Goal: Communication & Community: Answer question/provide support

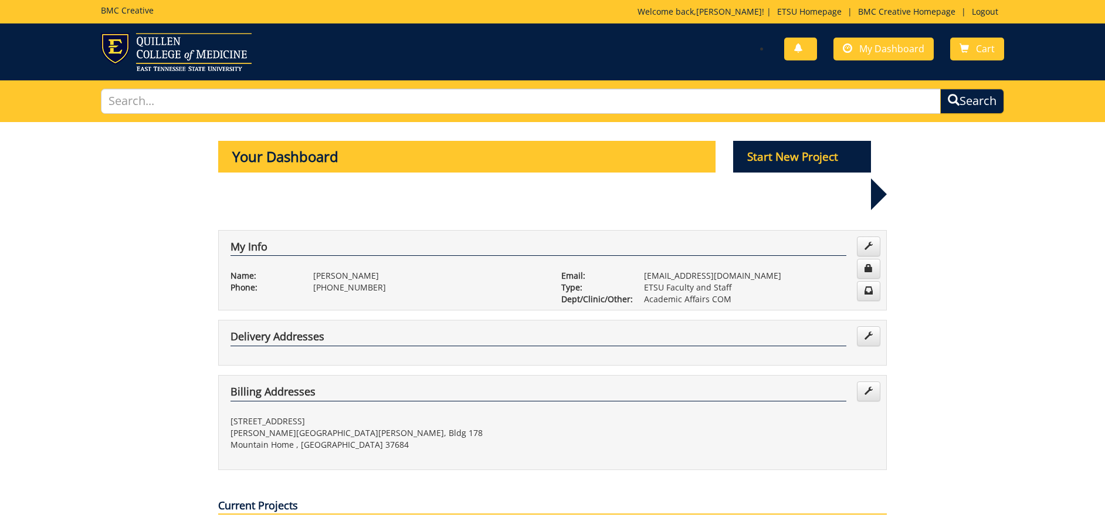
scroll to position [352, 0]
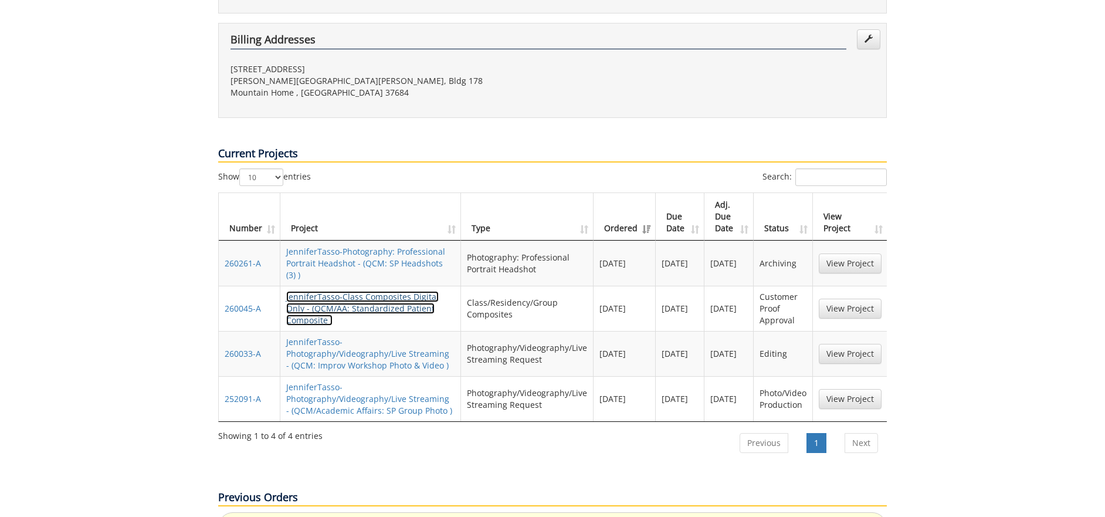
click at [409, 291] on link "JenniferTasso-Class Composites Digital Only - (QCM/AA: Standardized Patient Com…" at bounding box center [362, 308] width 153 height 35
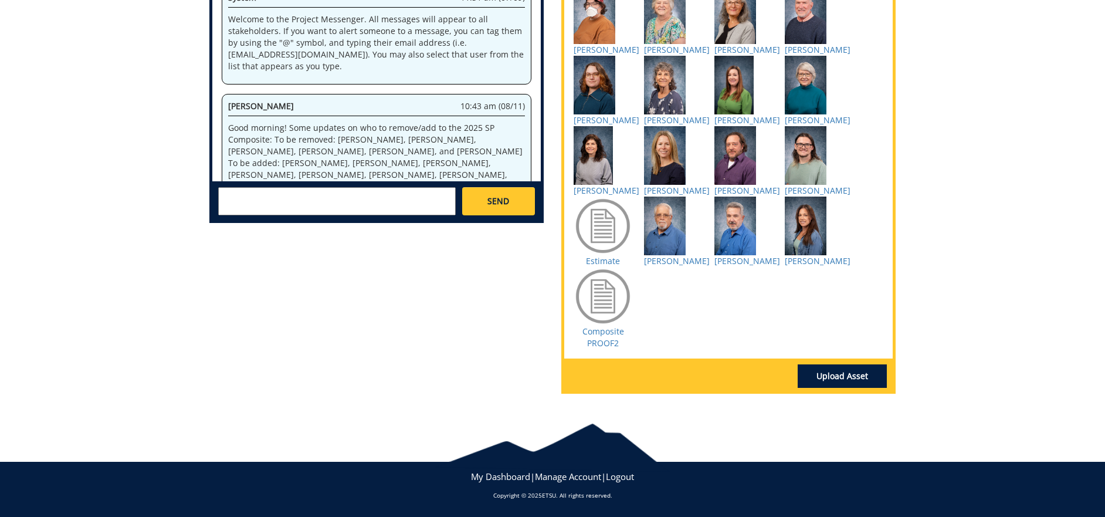
scroll to position [716, 0]
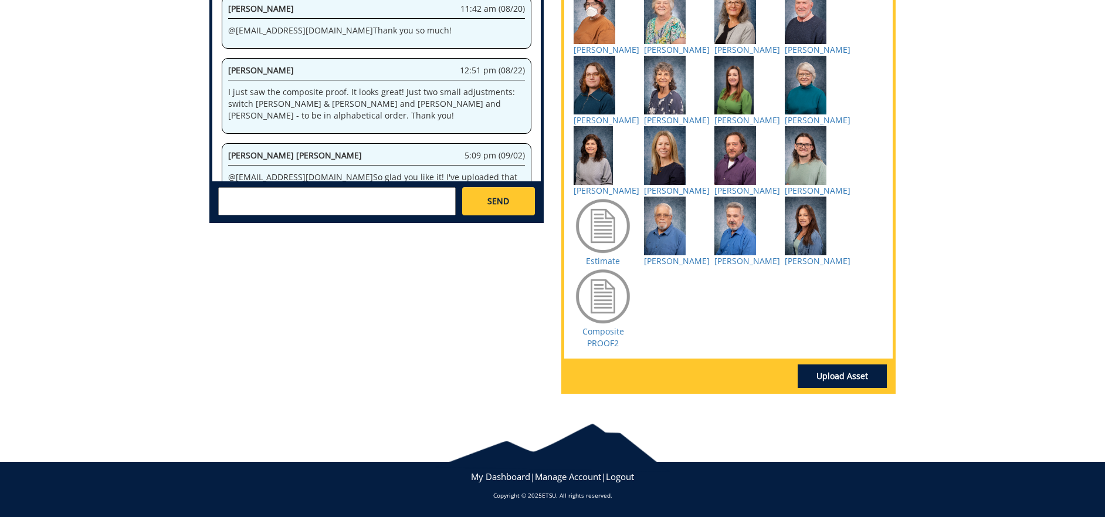
click at [336, 187] on textarea at bounding box center [337, 201] width 238 height 28
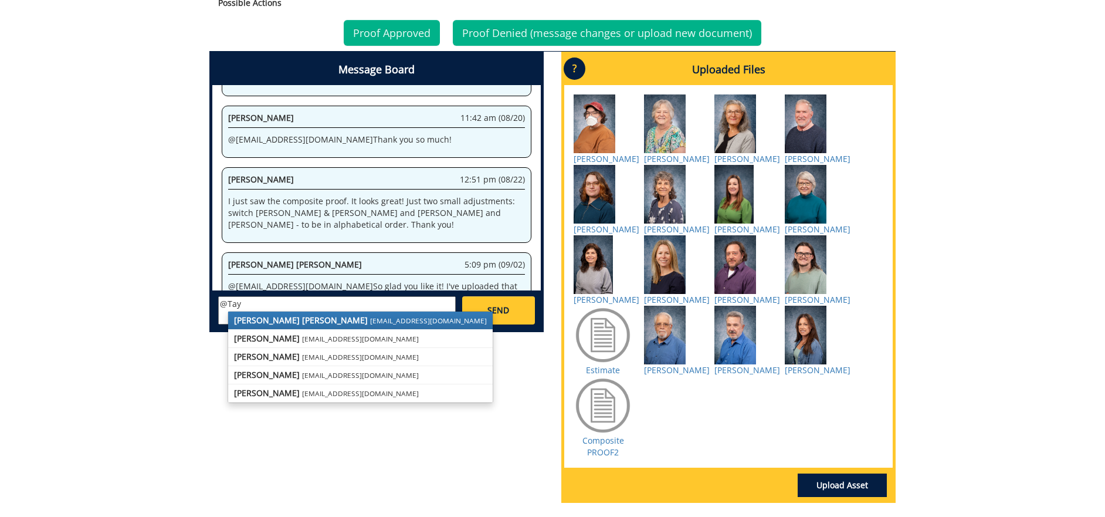
click at [307, 317] on link "[PERSON_NAME] [PERSON_NAME] [PERSON_NAME][EMAIL_ADDRESS][DOMAIN_NAME]" at bounding box center [360, 320] width 265 height 18
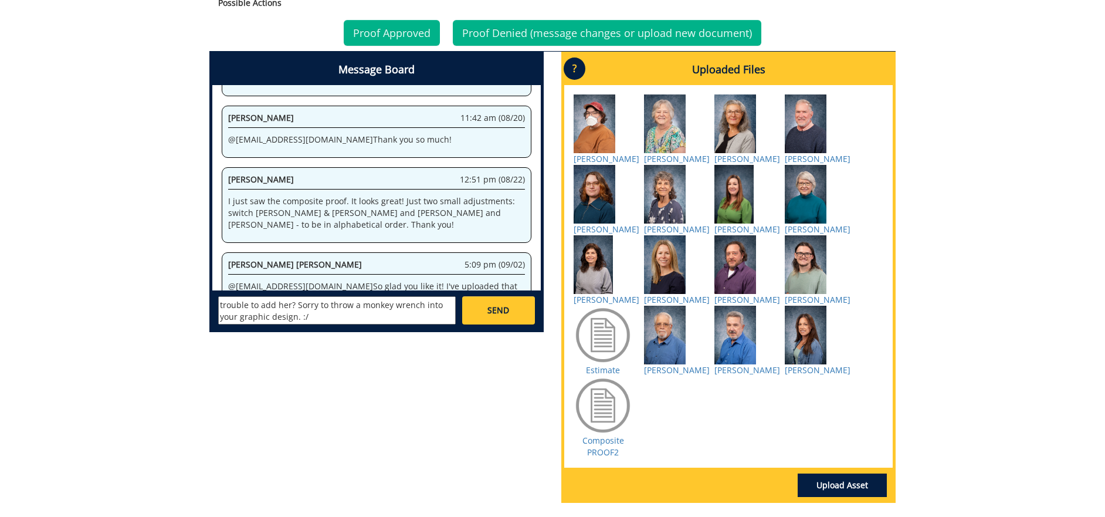
scroll to position [81, 0]
type textarea "@[EMAIL_ADDRESS][DOMAIN_NAME] Yes, unfortunately, [PERSON_NAME] has canceled fo…"
click at [529, 304] on link "SEND" at bounding box center [498, 310] width 73 height 28
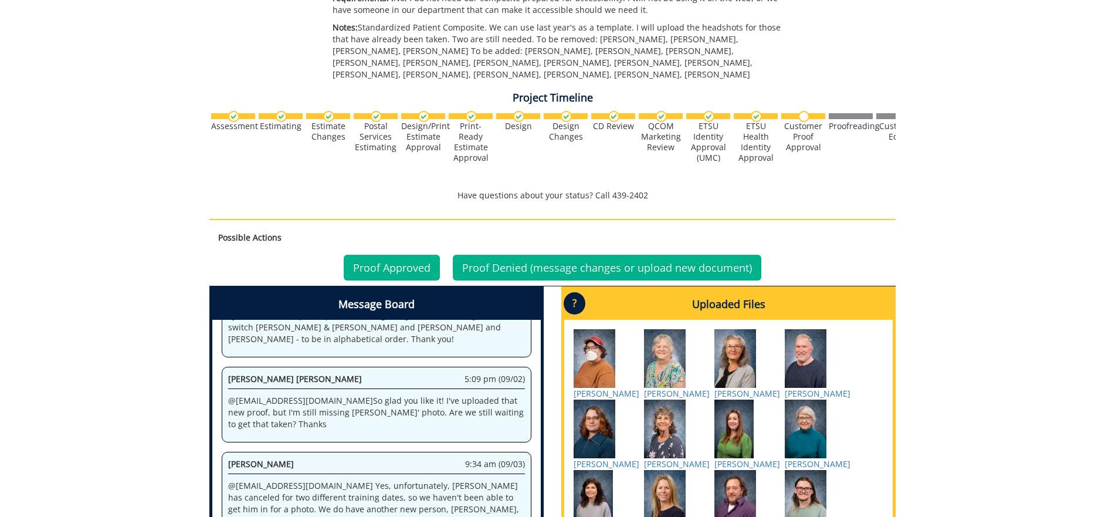
scroll to position [2901, 0]
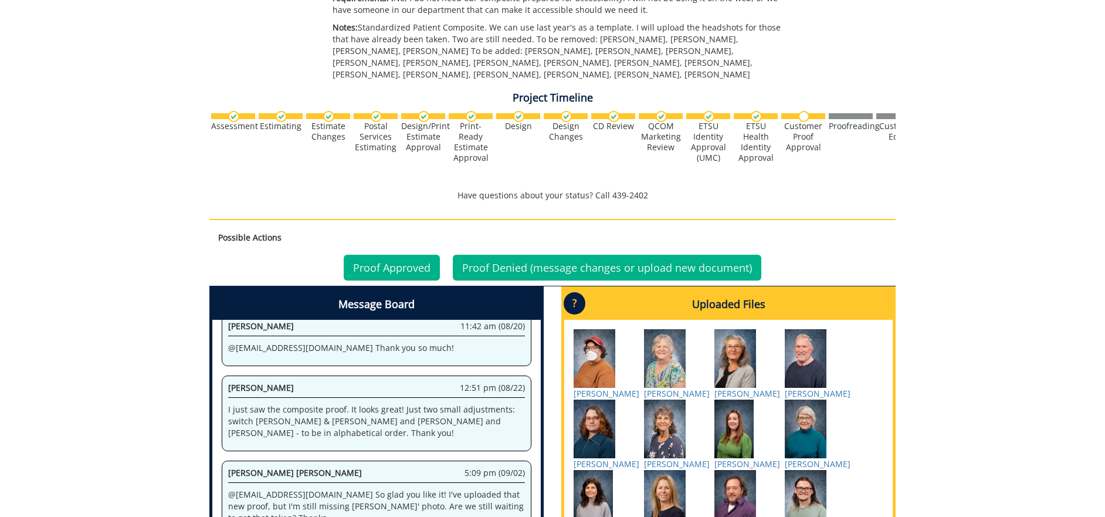
click at [734, 304] on h4 "Uploaded Files" at bounding box center [728, 304] width 328 height 31
click at [607, 266] on link "Proof Denied (message changes or upload new document)" at bounding box center [607, 268] width 309 height 26
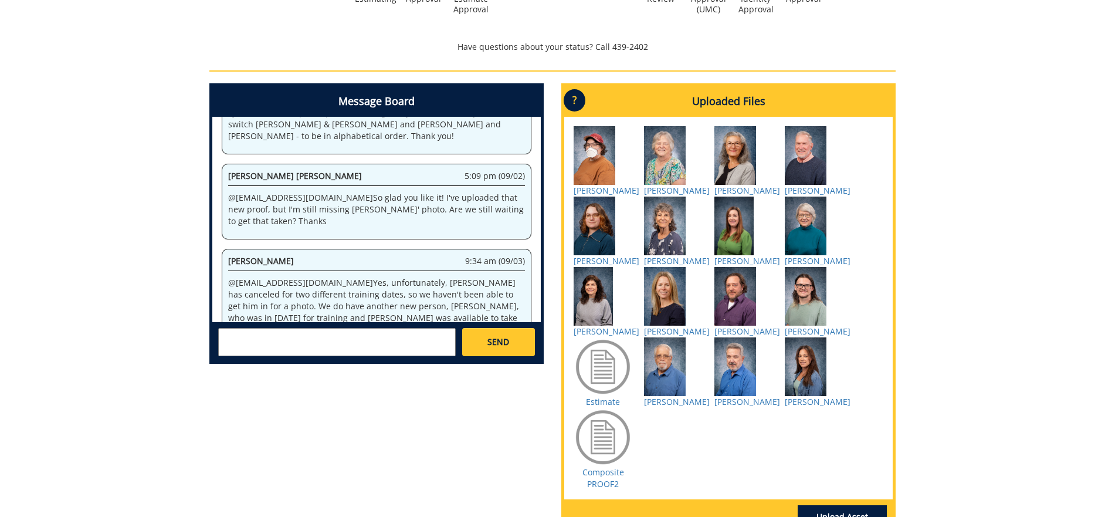
scroll to position [676, 0]
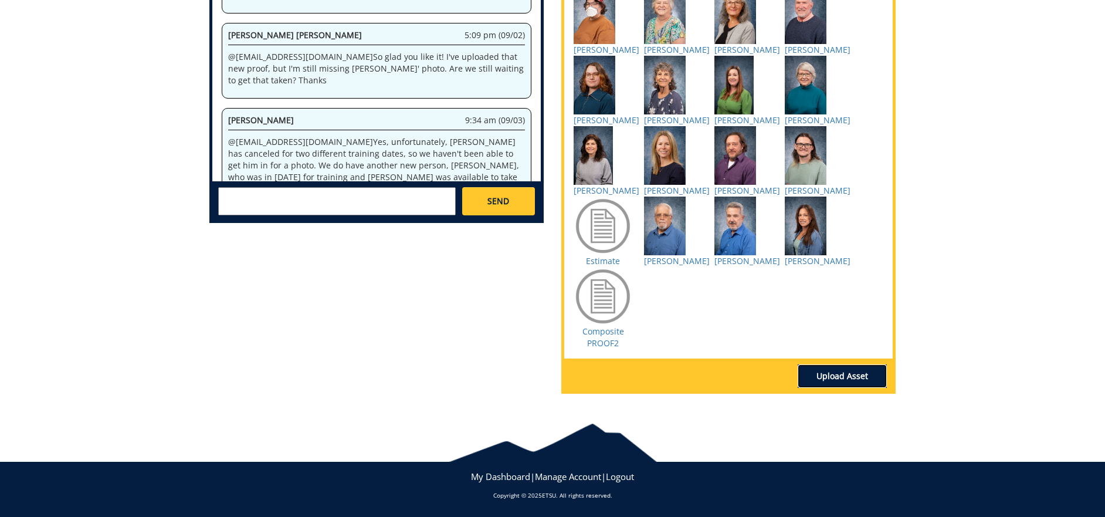
click at [839, 375] on link "Upload Asset" at bounding box center [842, 375] width 89 height 23
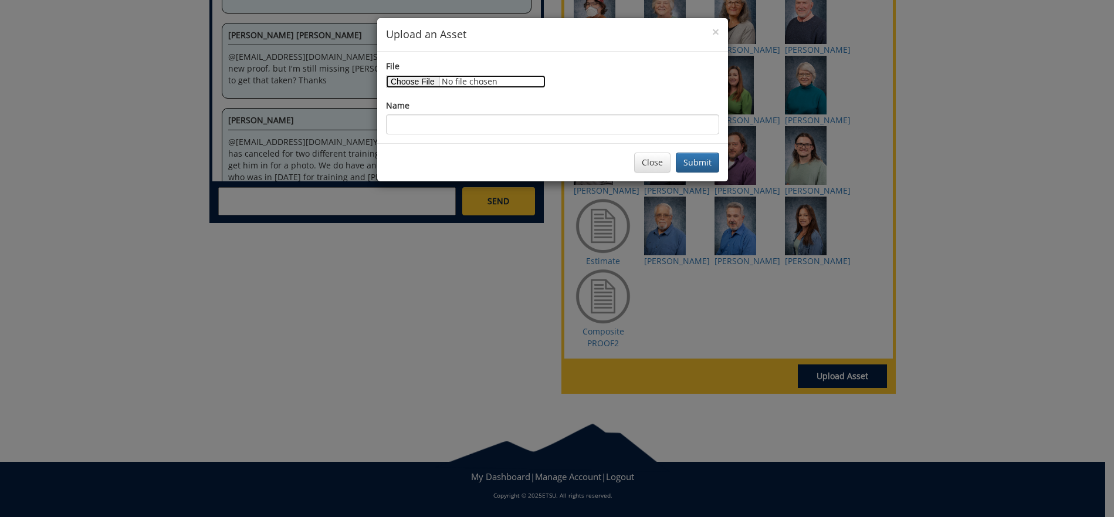
click at [420, 82] on input "File" at bounding box center [466, 81] width 160 height 13
type input "C:\fakepath\[PERSON_NAME].jpg"
click at [550, 122] on input "Name" at bounding box center [552, 124] width 333 height 20
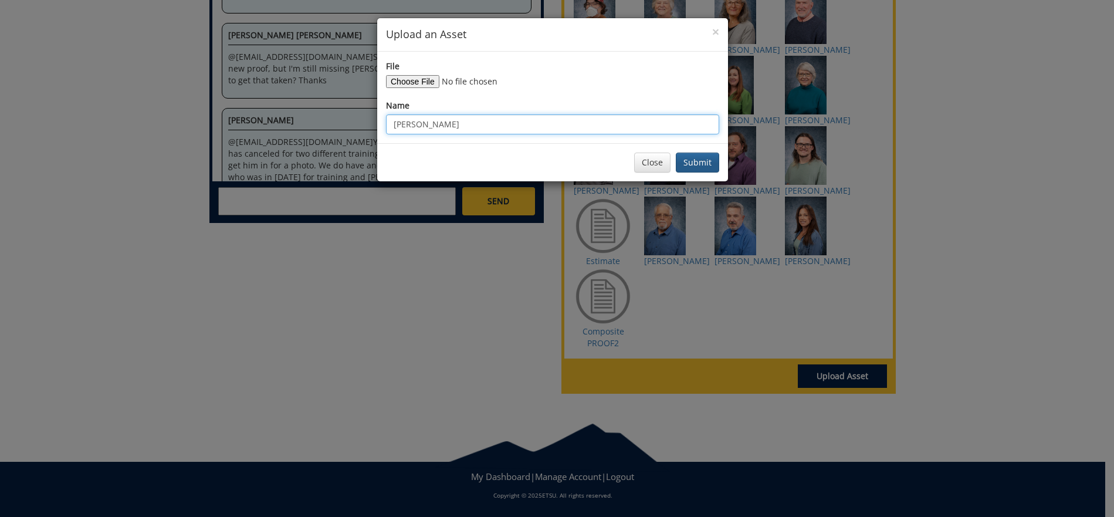
type input "[PERSON_NAME]"
click at [702, 167] on button "Submit" at bounding box center [697, 163] width 43 height 20
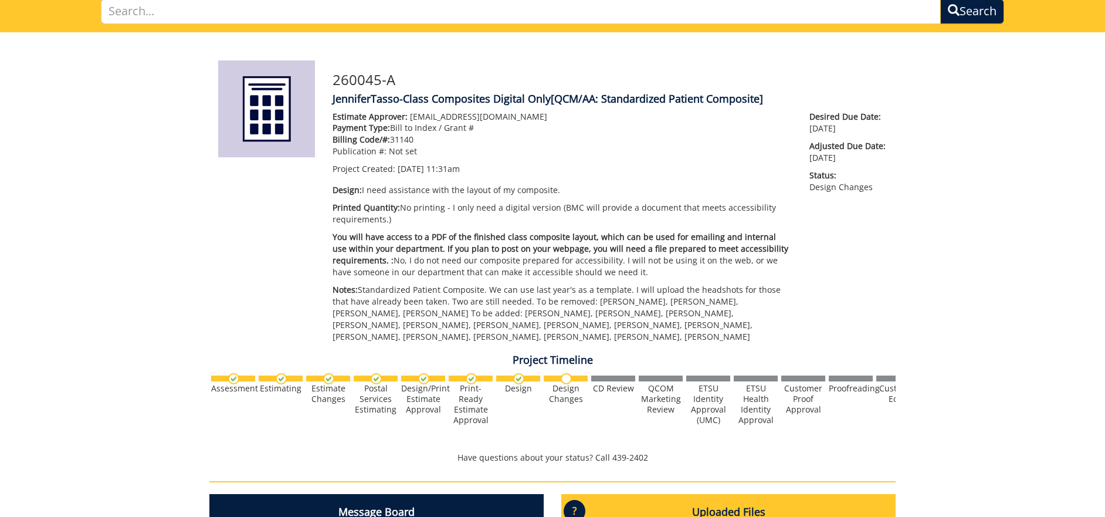
scroll to position [0, 0]
